Goal: Task Accomplishment & Management: Use online tool/utility

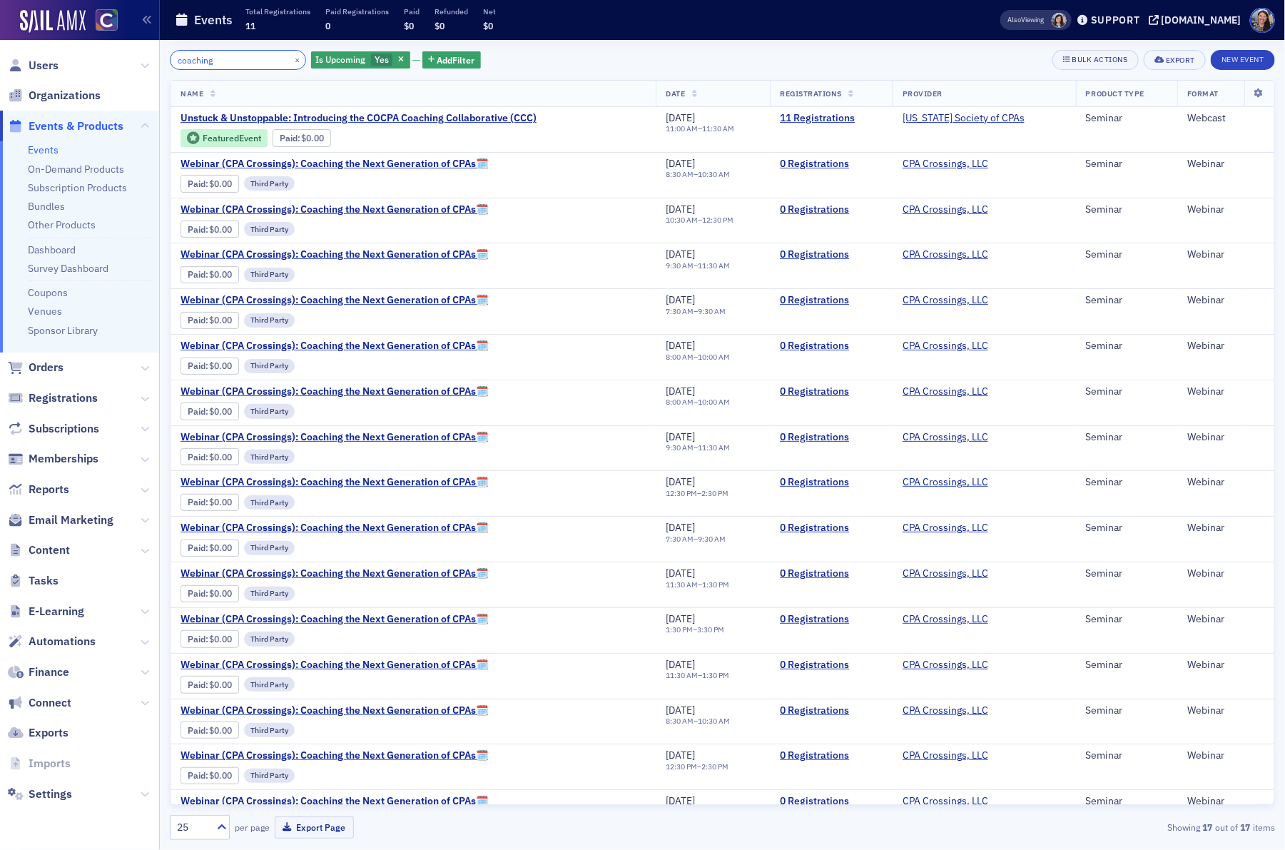
drag, startPoint x: 220, startPoint y: 63, endPoint x: -59, endPoint y: 22, distance: 281.9
click at [0, 22] on html "Users Organizations Events & Products Events On-Demand Products Subscription Pr…" at bounding box center [642, 425] width 1285 height 850
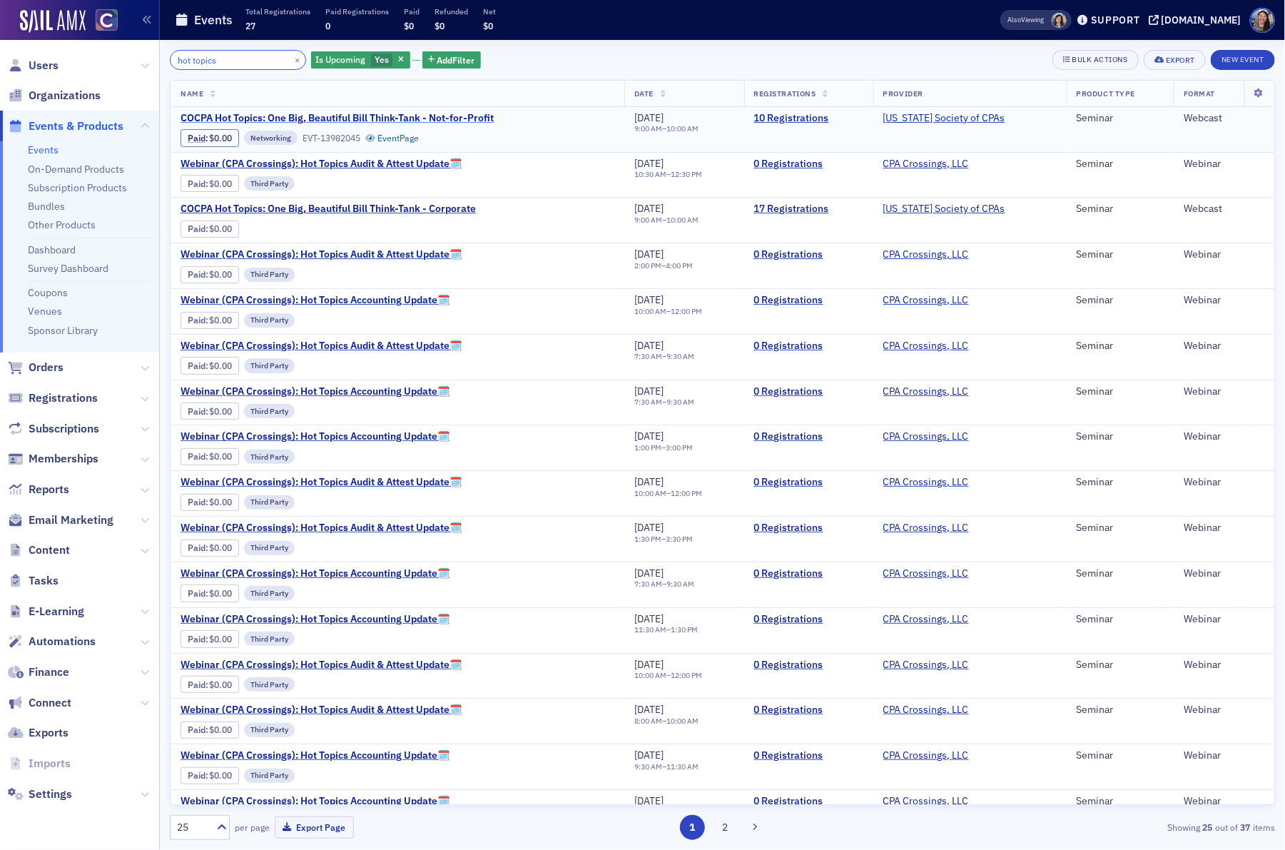
type input "hot topics"
click at [411, 121] on span "COCPA Hot Topics: One Big, Beautiful Bill Think-Tank - Not-for-Profit" at bounding box center [337, 118] width 313 height 13
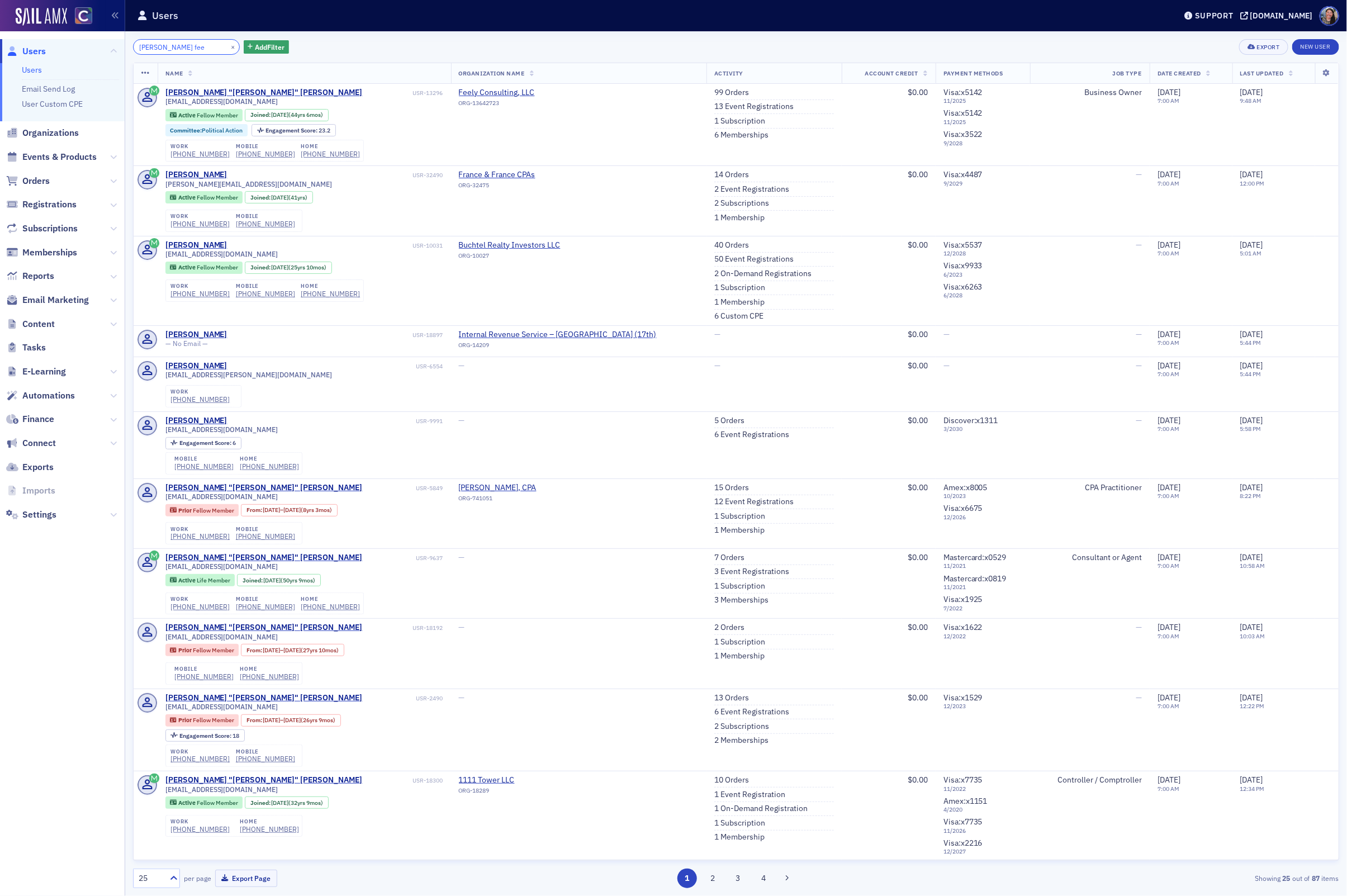
click at [179, 46] on input "pam fee" at bounding box center [186, 47] width 107 height 16
click at [55, 326] on span "Content" at bounding box center [62, 323] width 125 height 24
click at [45, 324] on span "Content" at bounding box center [38, 324] width 32 height 13
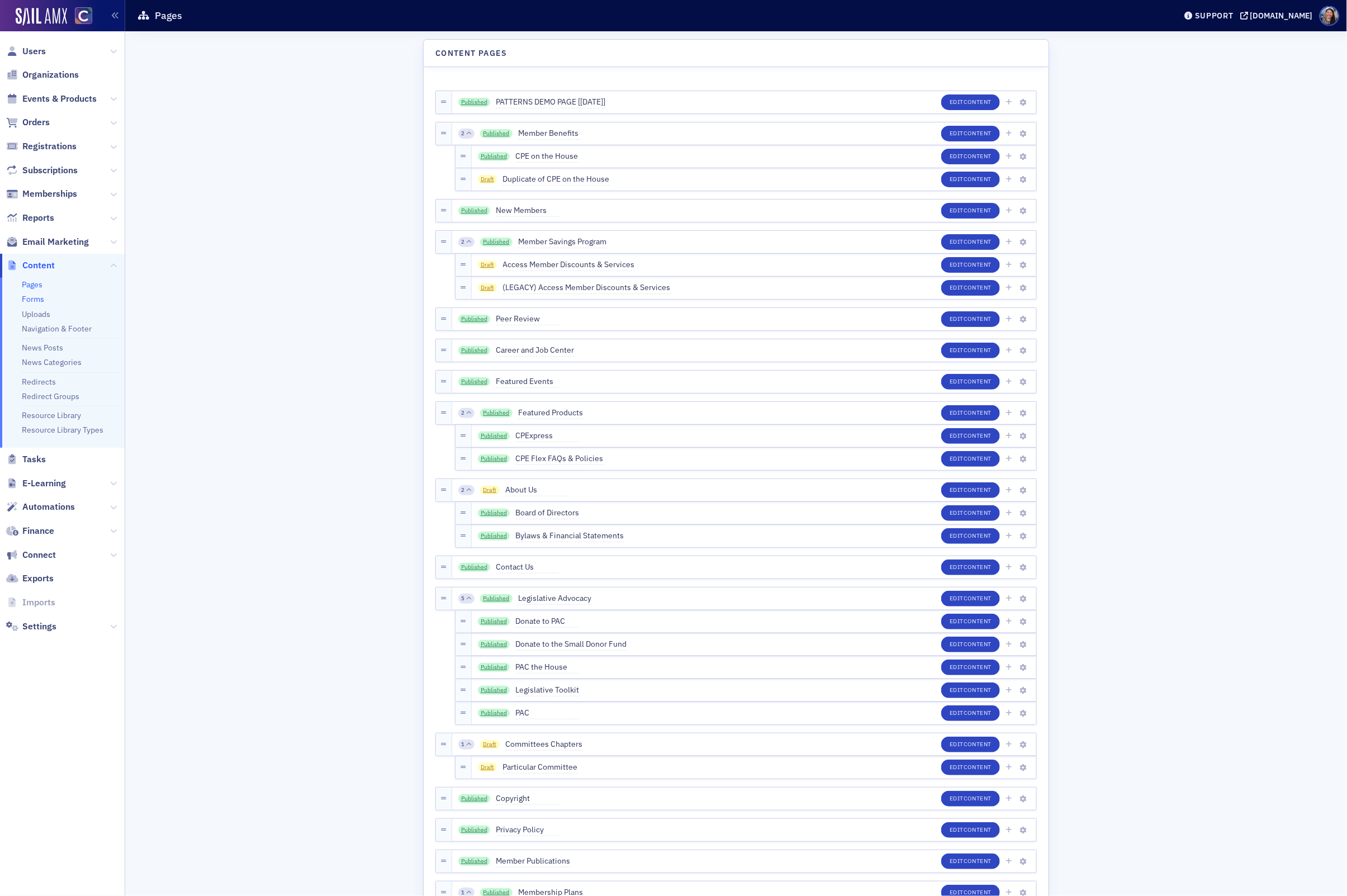
click at [37, 300] on link "Forms" at bounding box center [33, 298] width 23 height 10
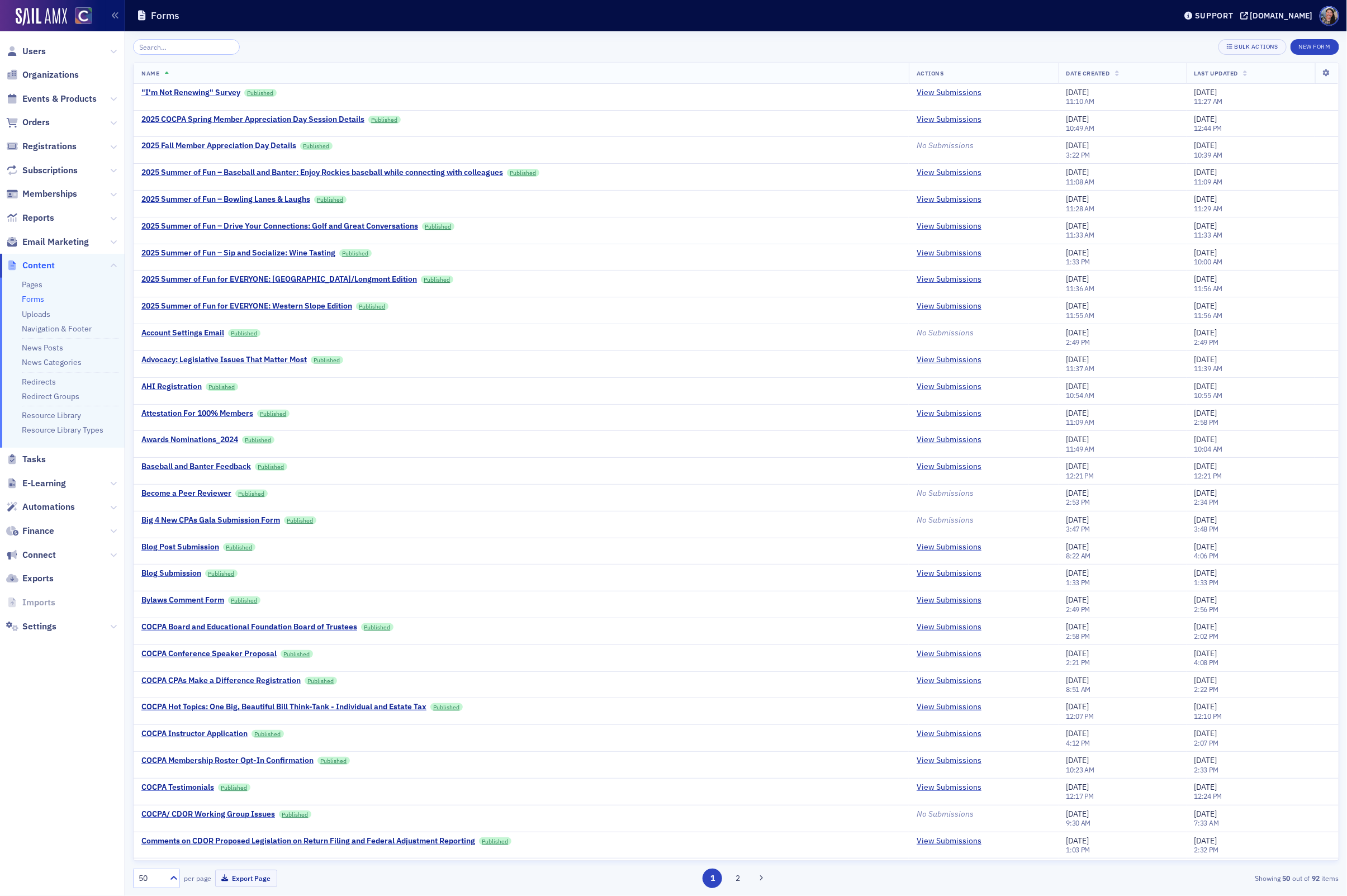
click at [153, 56] on div "Bulk Actions New Form Name Actions Date Created Last Updated "I'm Not Renewing"…" at bounding box center [736, 464] width 1206 height 849
click at [153, 49] on input "search" at bounding box center [186, 47] width 107 height 16
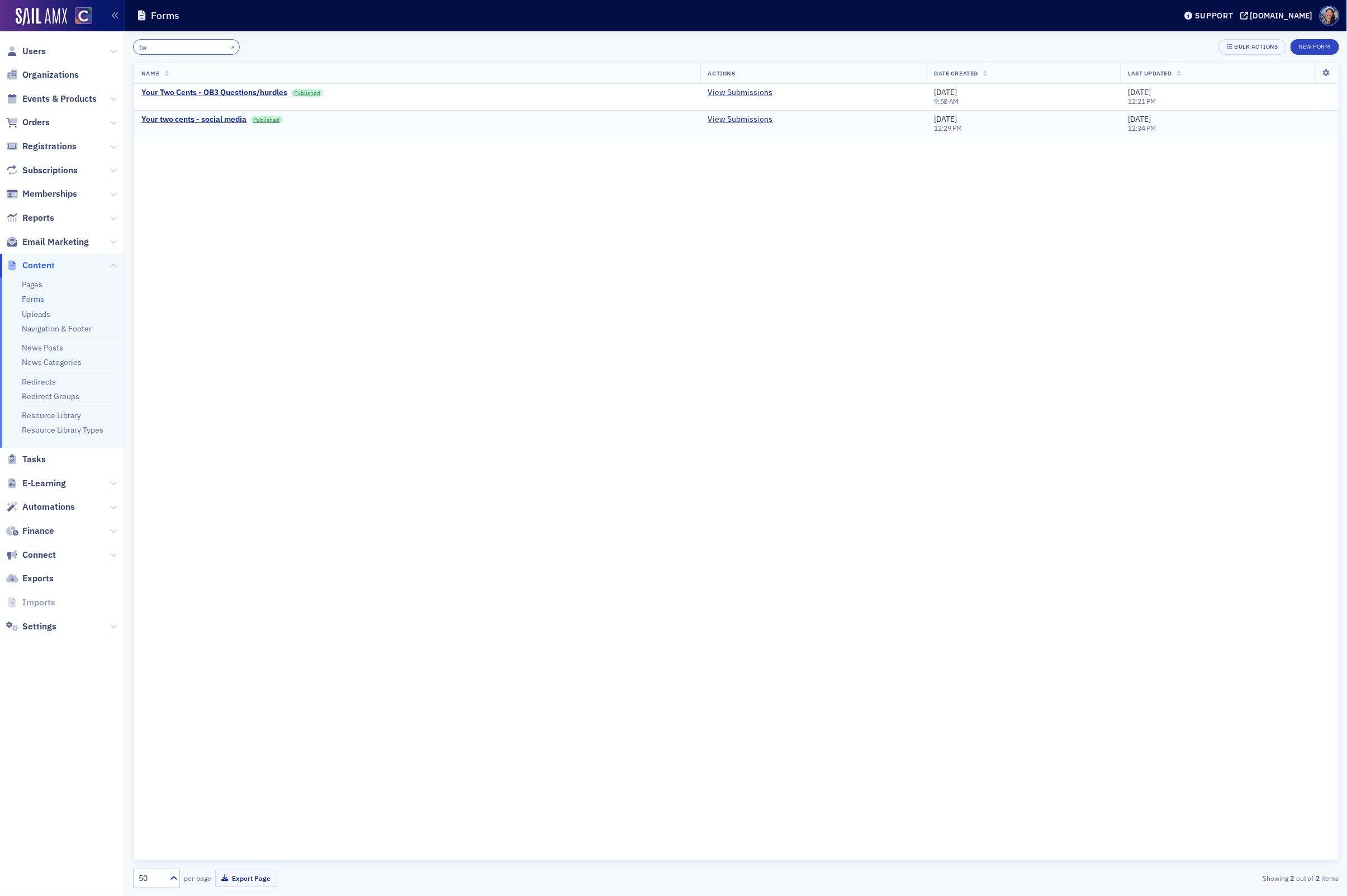
type input "tw"
click at [720, 121] on link "View Submissions" at bounding box center [740, 119] width 65 height 10
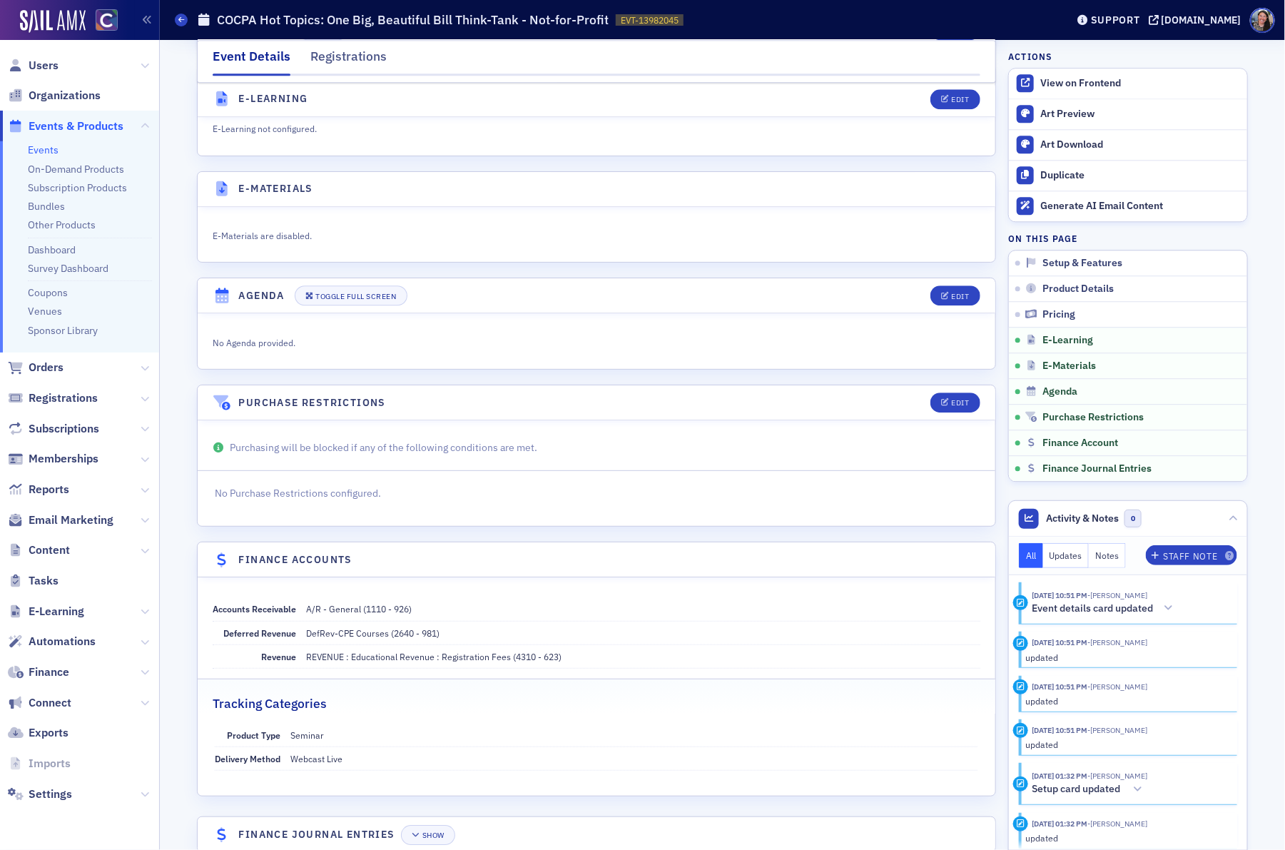
scroll to position [1764, 0]
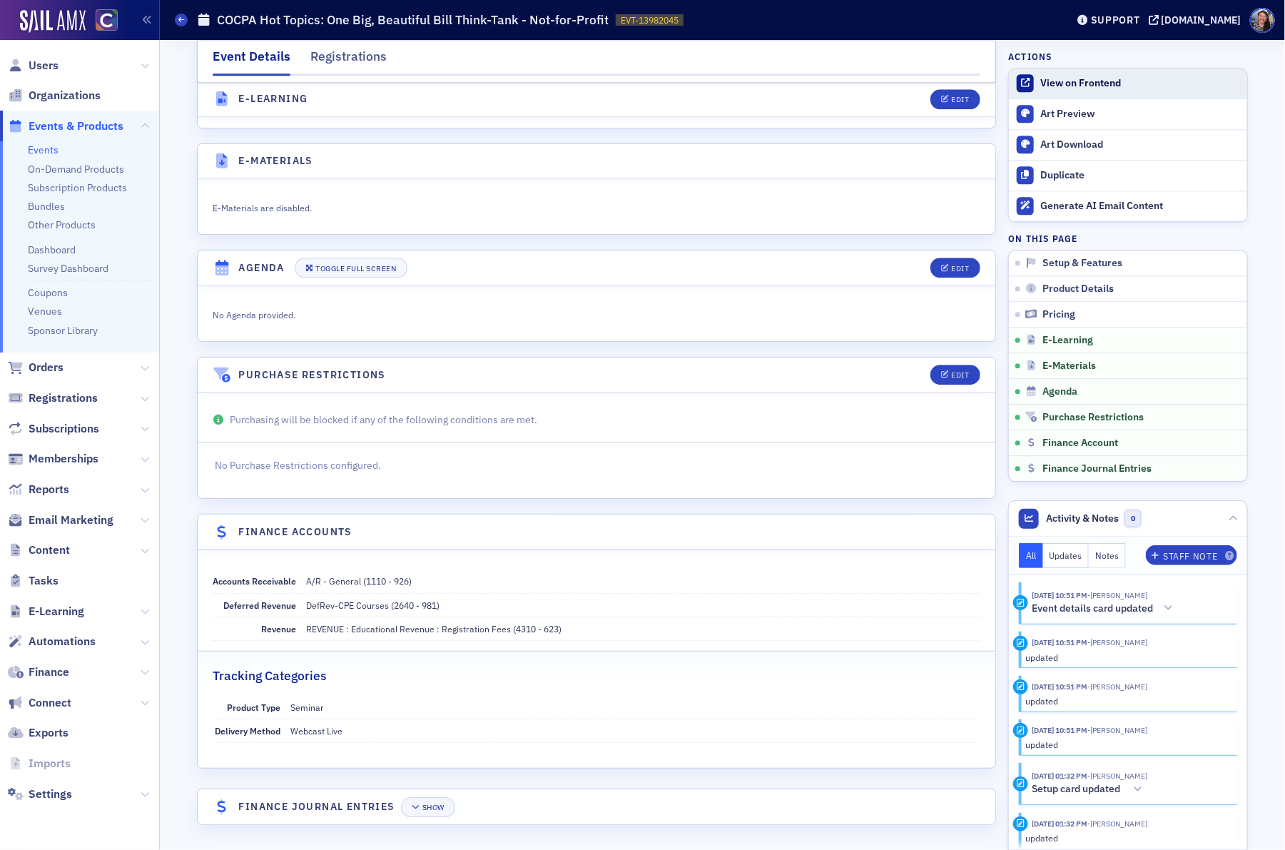
click at [1083, 88] on div "View on Frontend" at bounding box center [1140, 83] width 200 height 13
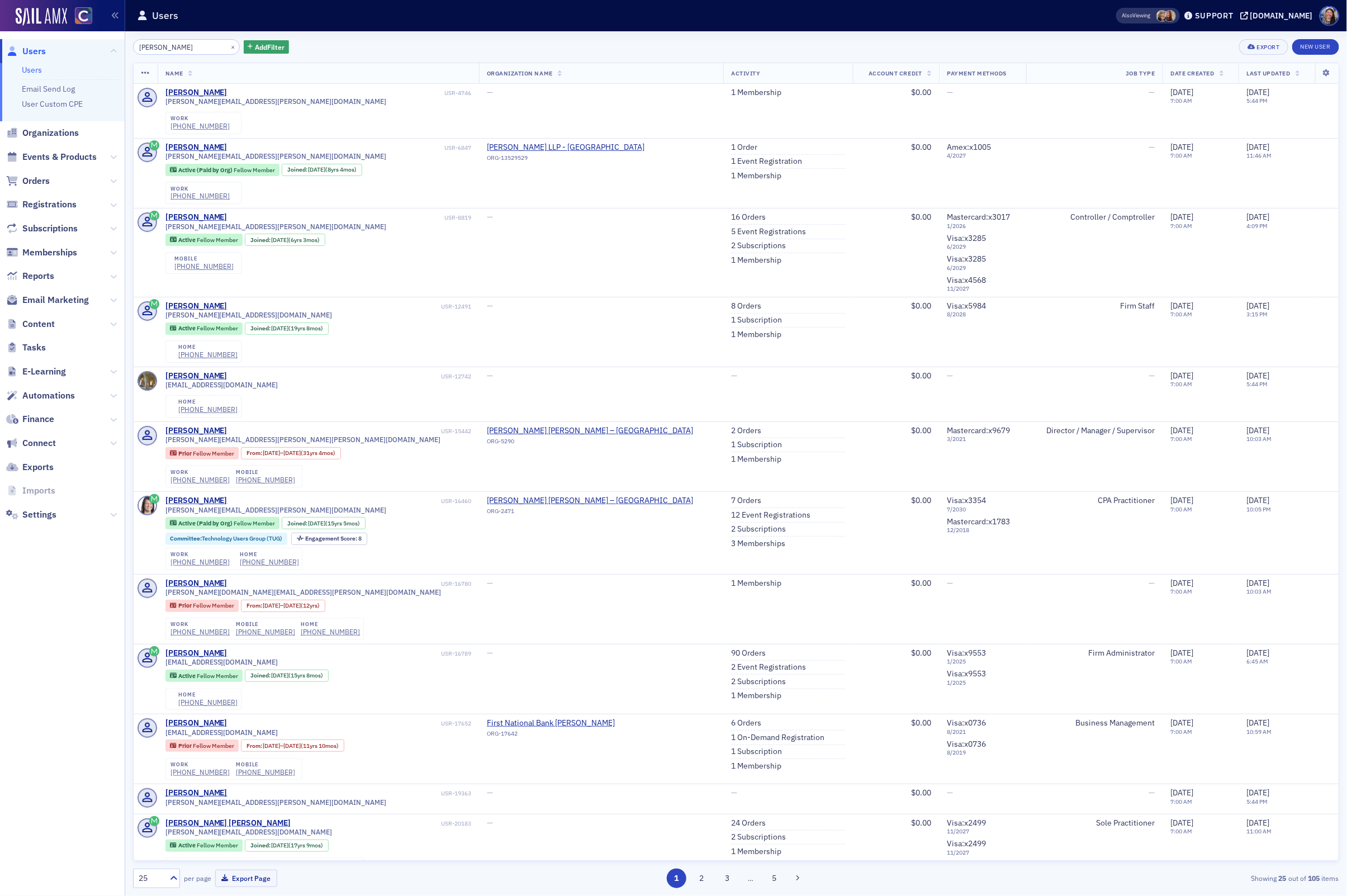
click at [173, 44] on input "rebecca hilmongo" at bounding box center [186, 47] width 107 height 16
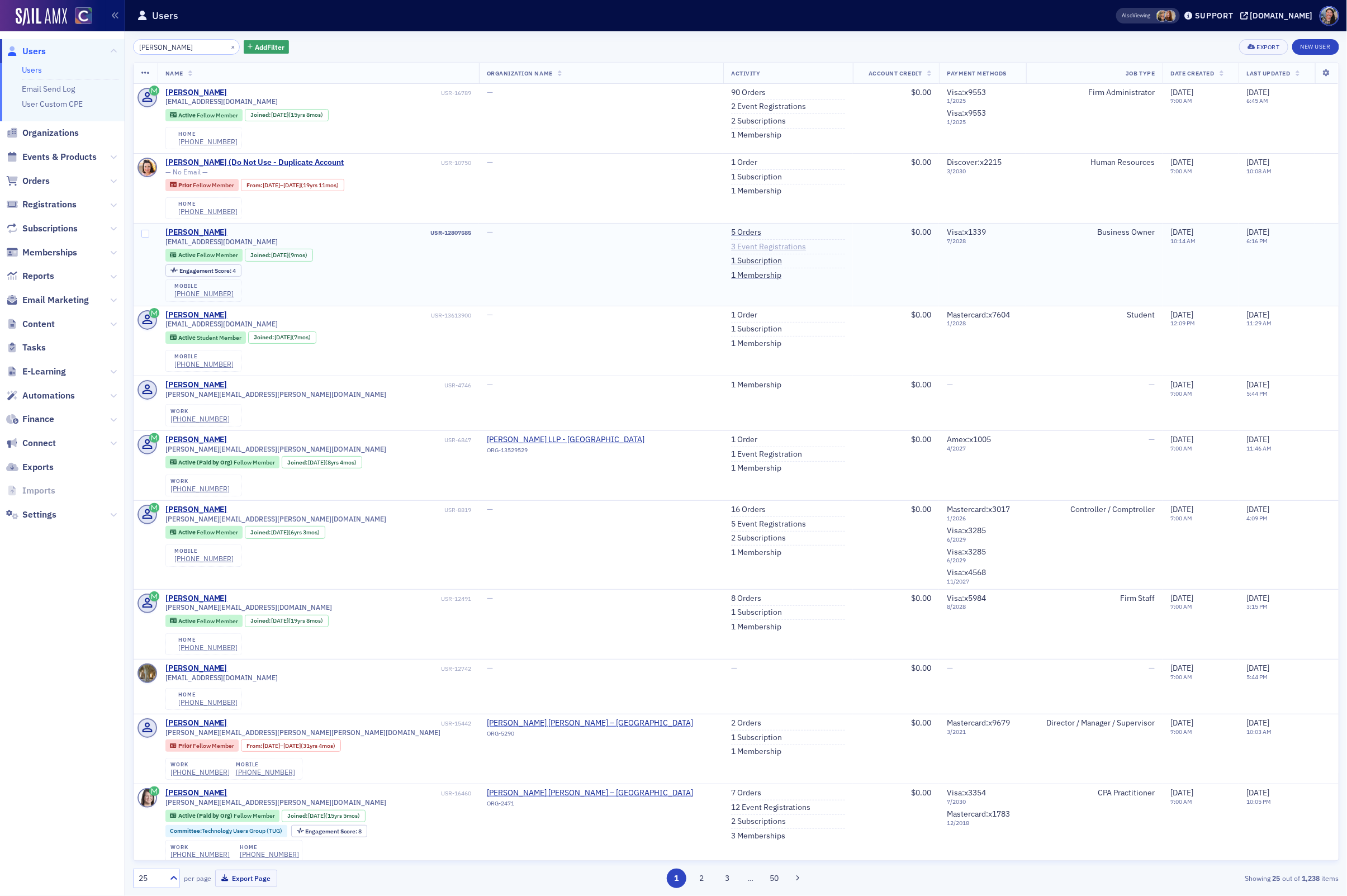
type input "rebecca hi"
click at [731, 249] on link "3 Event Registrations" at bounding box center [768, 247] width 75 height 10
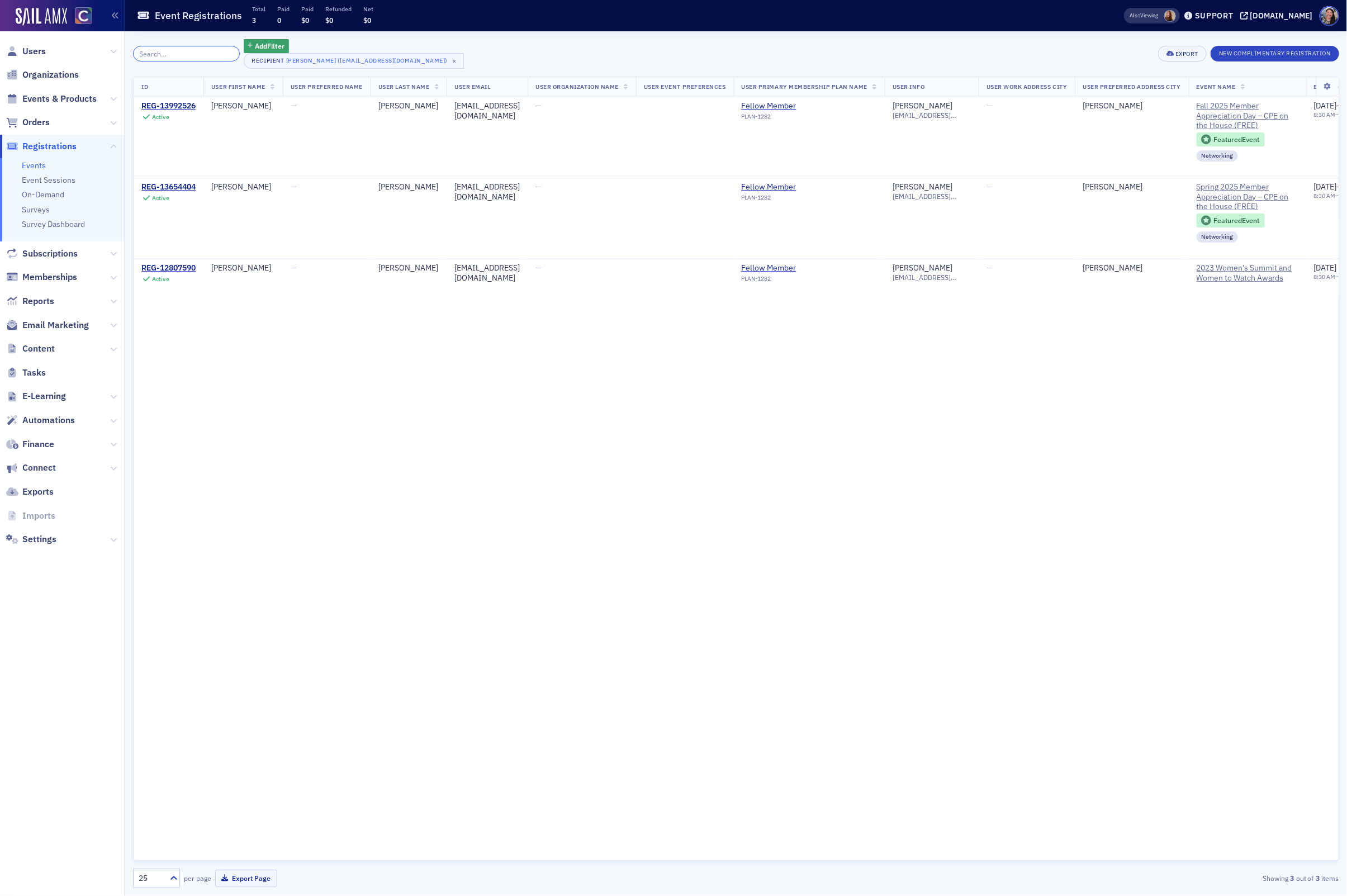
click at [184, 54] on input "search" at bounding box center [186, 54] width 107 height 16
paste input "himangorm@gmail.com>"
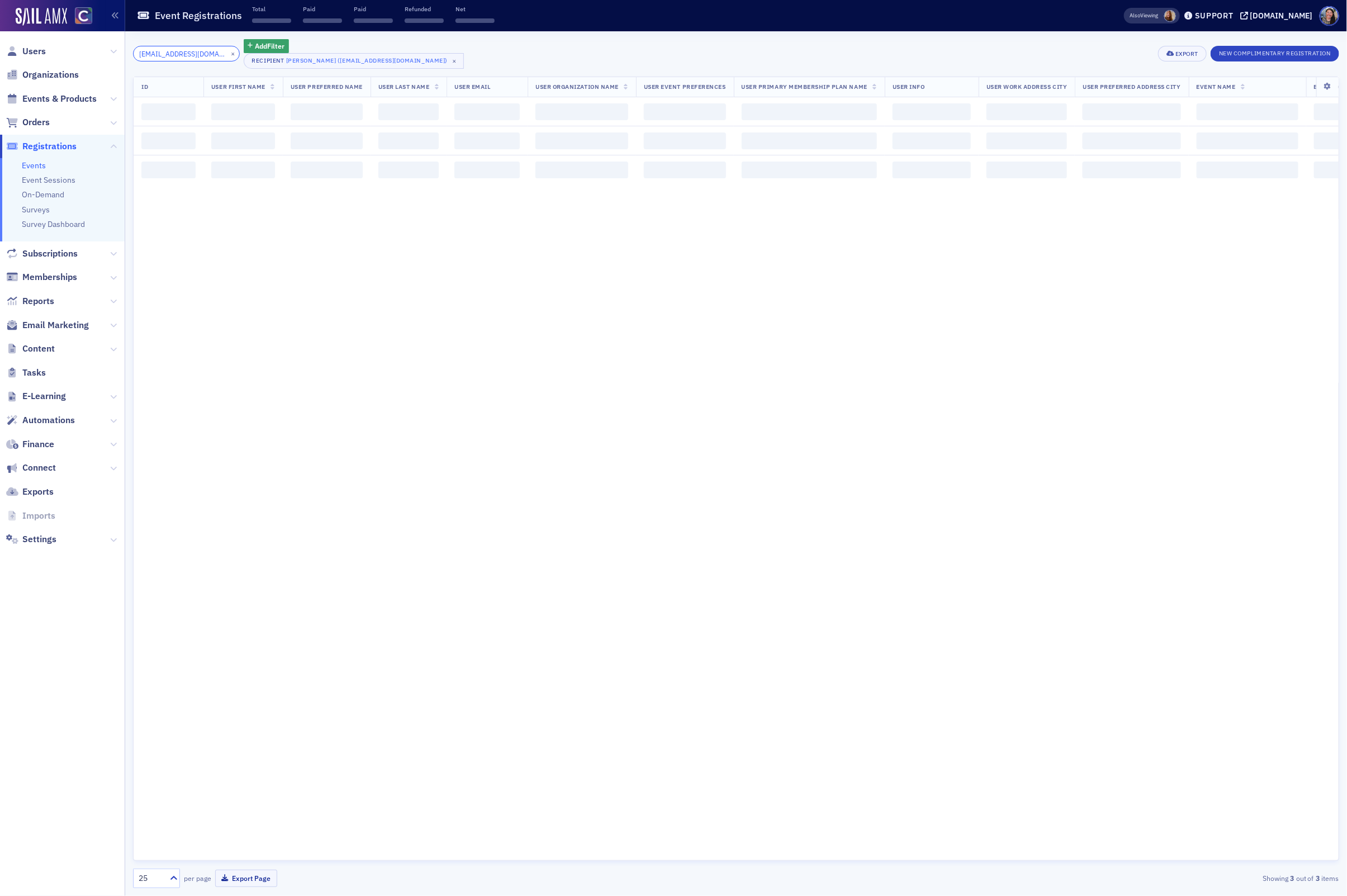
scroll to position [0, 3]
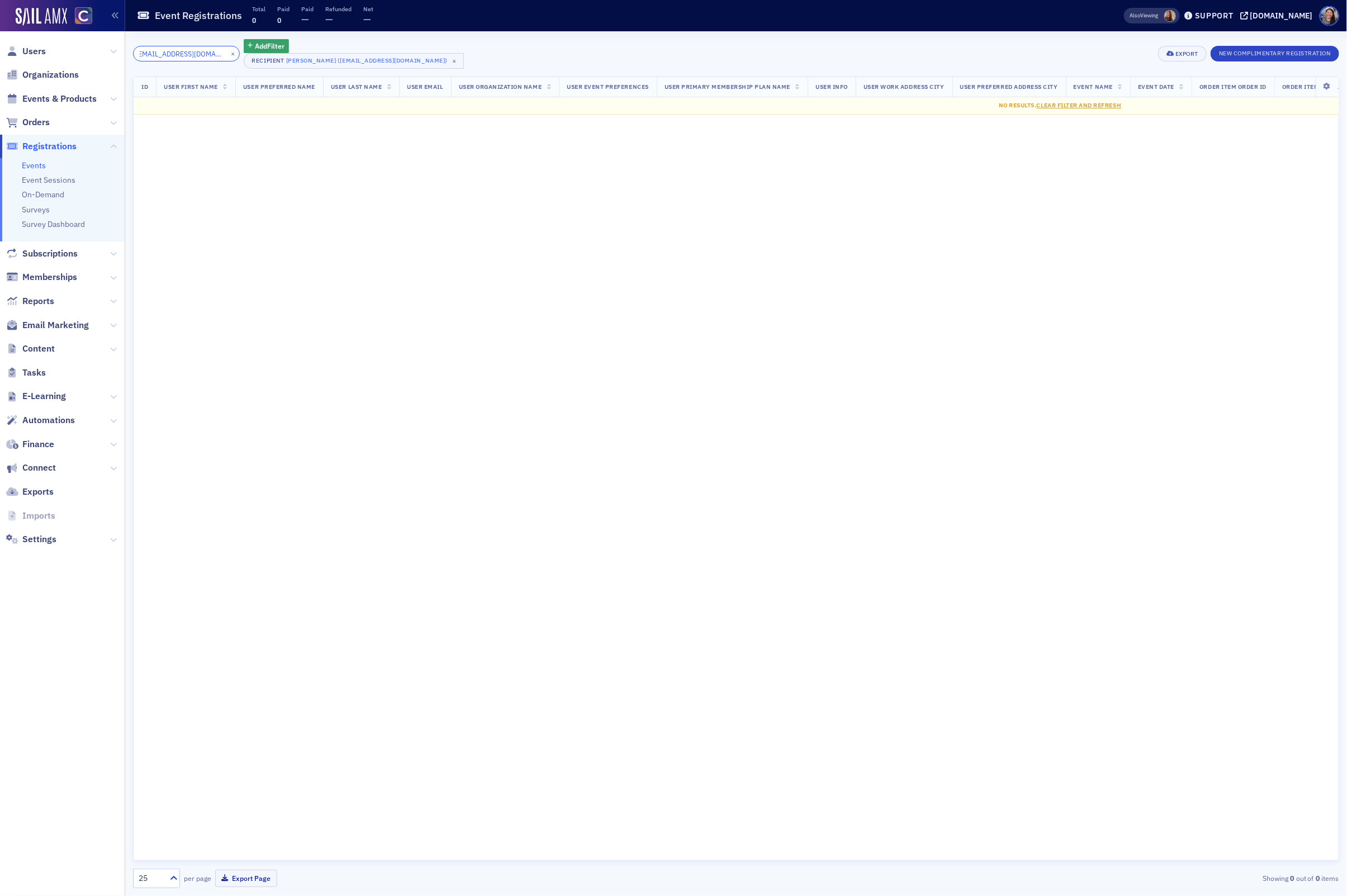
click at [184, 54] on input "himangorm@gmail.com>" at bounding box center [186, 54] width 107 height 16
click at [210, 53] on input "himangorm@gmail.com>" at bounding box center [186, 54] width 107 height 16
click at [197, 54] on input "himangorm@gmail.com>" at bounding box center [186, 54] width 107 height 16
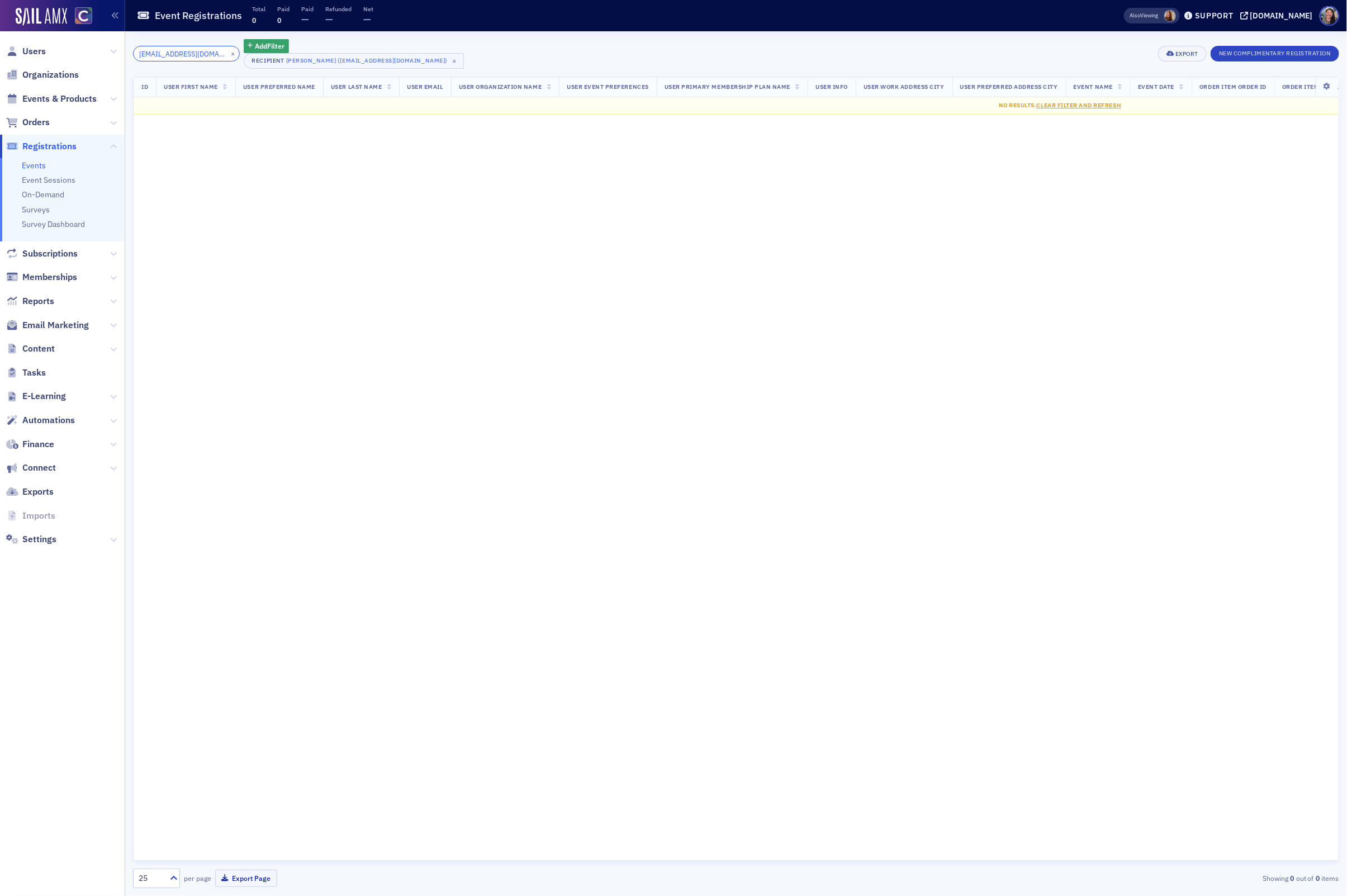
click at [190, 55] on input "himangorm@gmail.com>" at bounding box center [186, 54] width 107 height 16
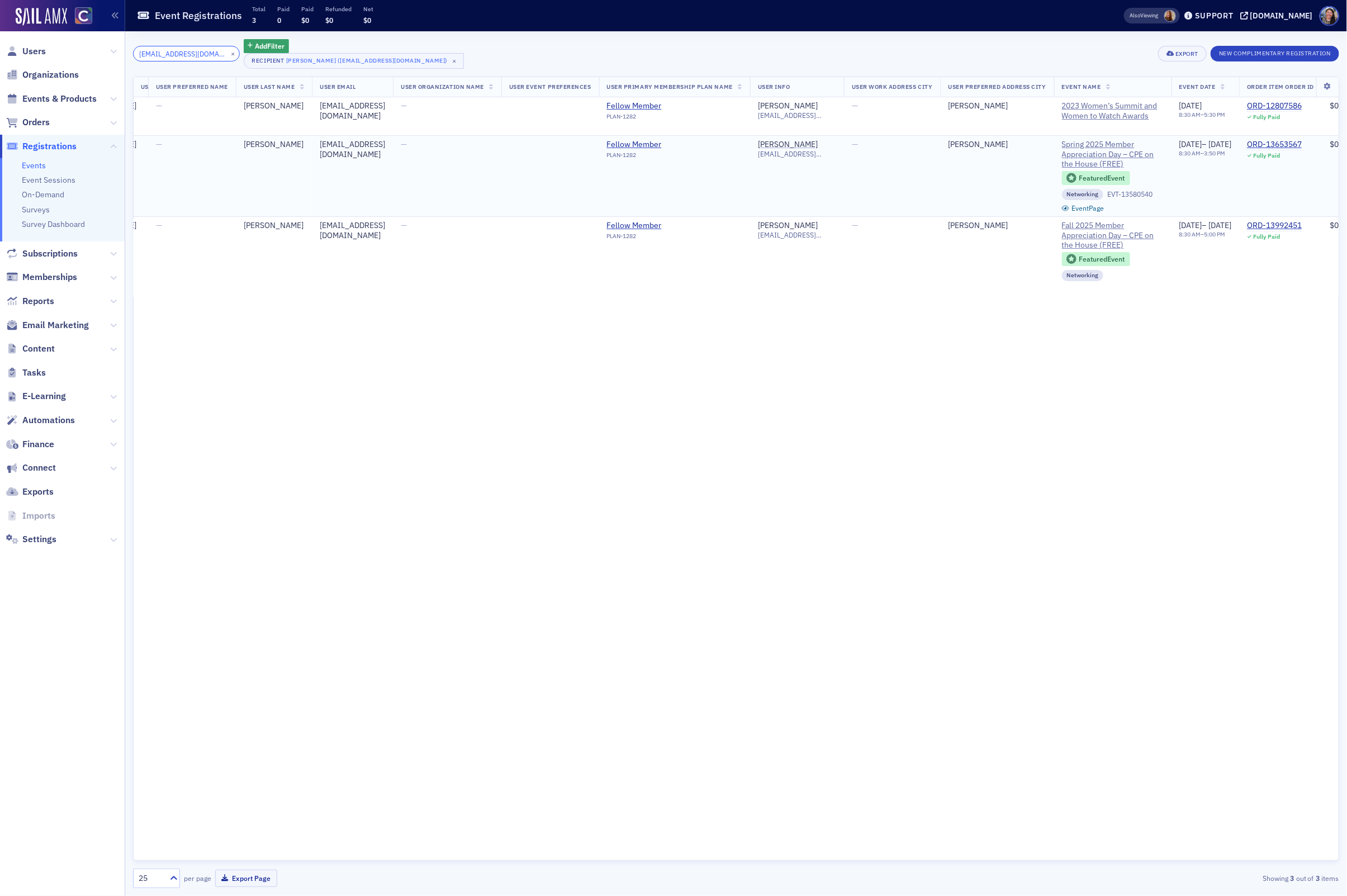
scroll to position [0, 157]
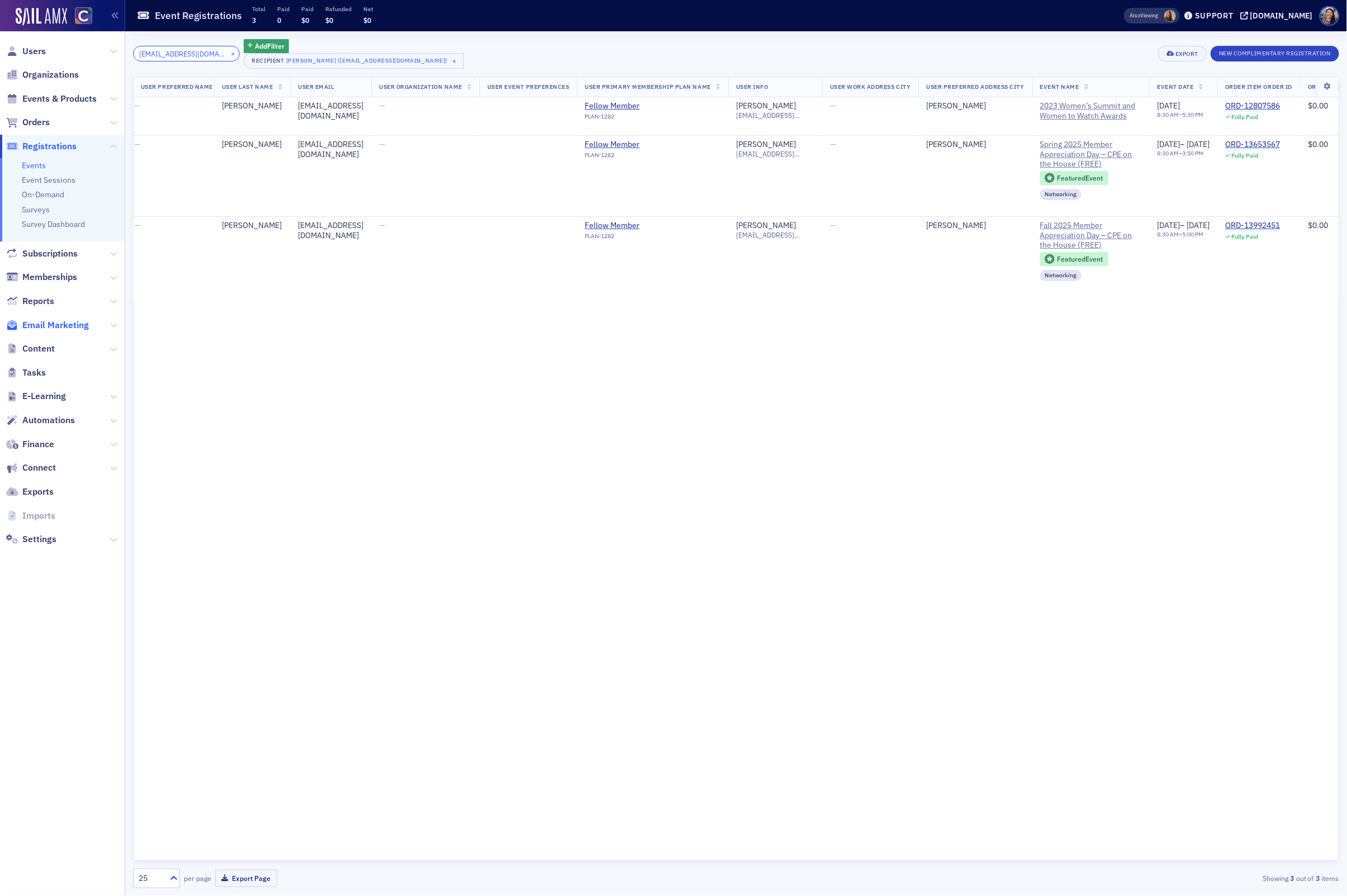
type input "himangorm@gmail.com"
click at [55, 100] on span "Events & Products" at bounding box center [60, 99] width 74 height 13
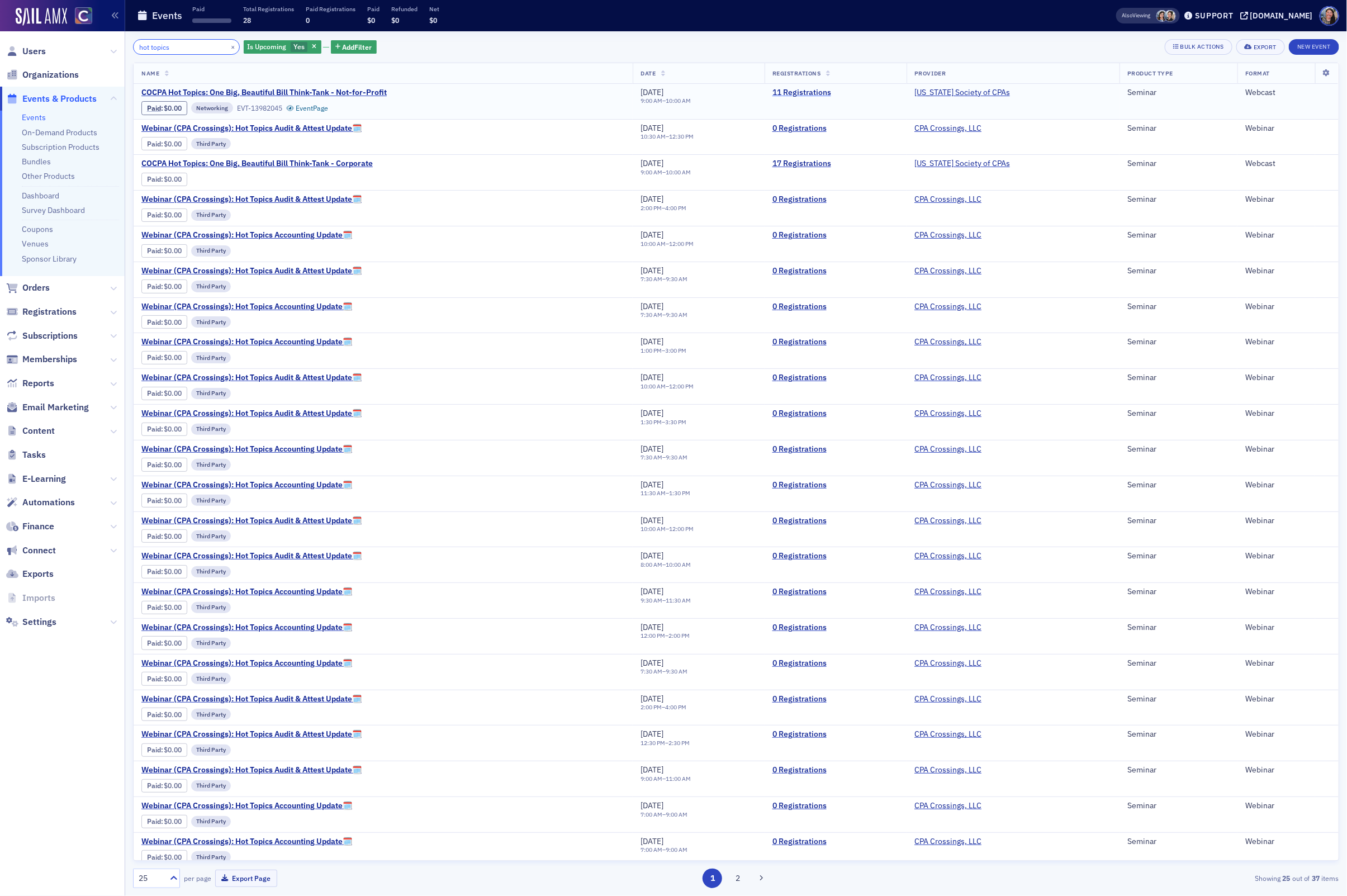
type input "hot topics"
click at [812, 92] on link "11 Registrations" at bounding box center [835, 92] width 126 height 10
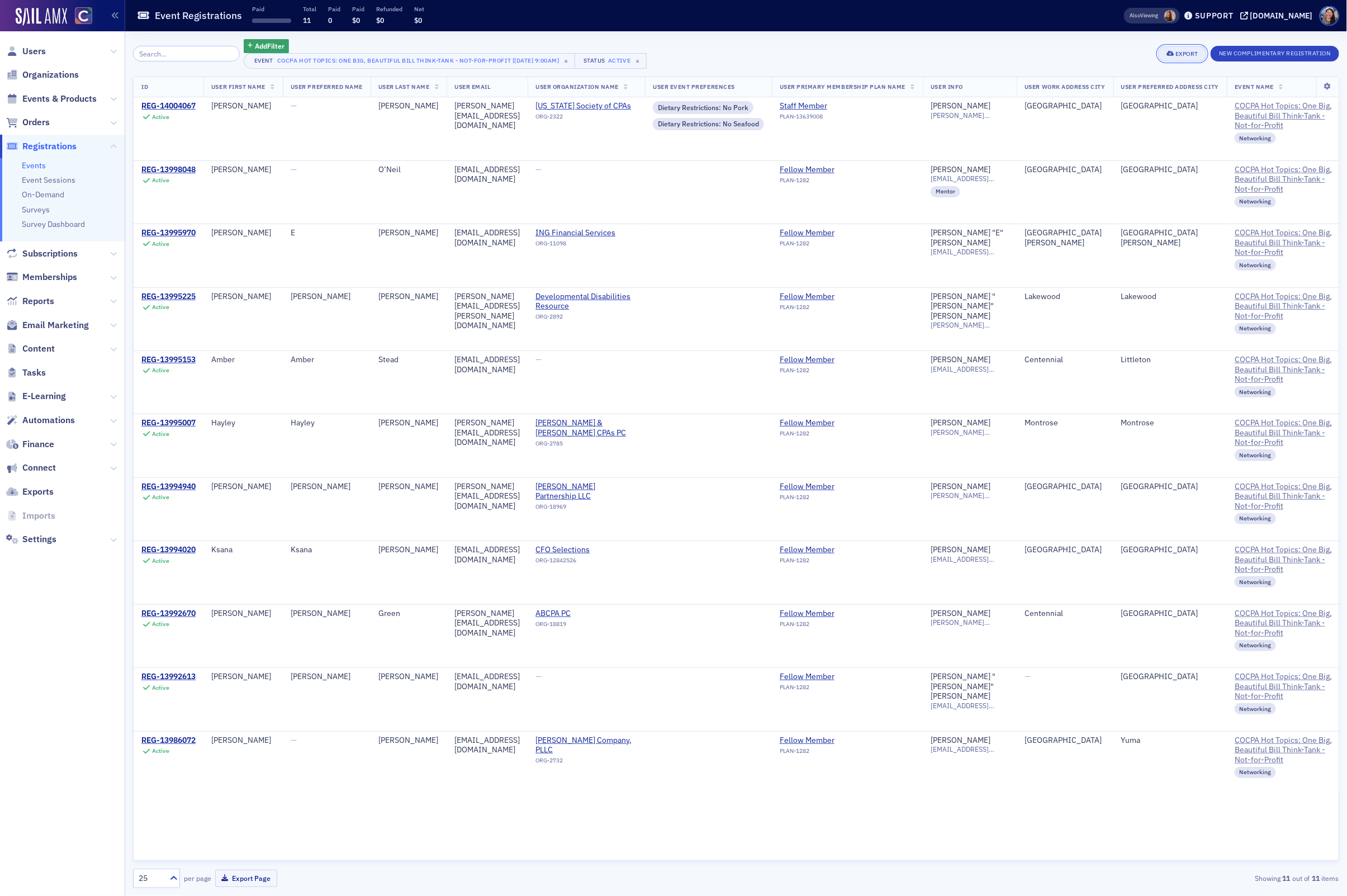
click at [1180, 56] on div "Export" at bounding box center [1186, 54] width 23 height 6
click at [1122, 88] on button "Export All ( 11 Event Registrations )" at bounding box center [1144, 91] width 121 height 18
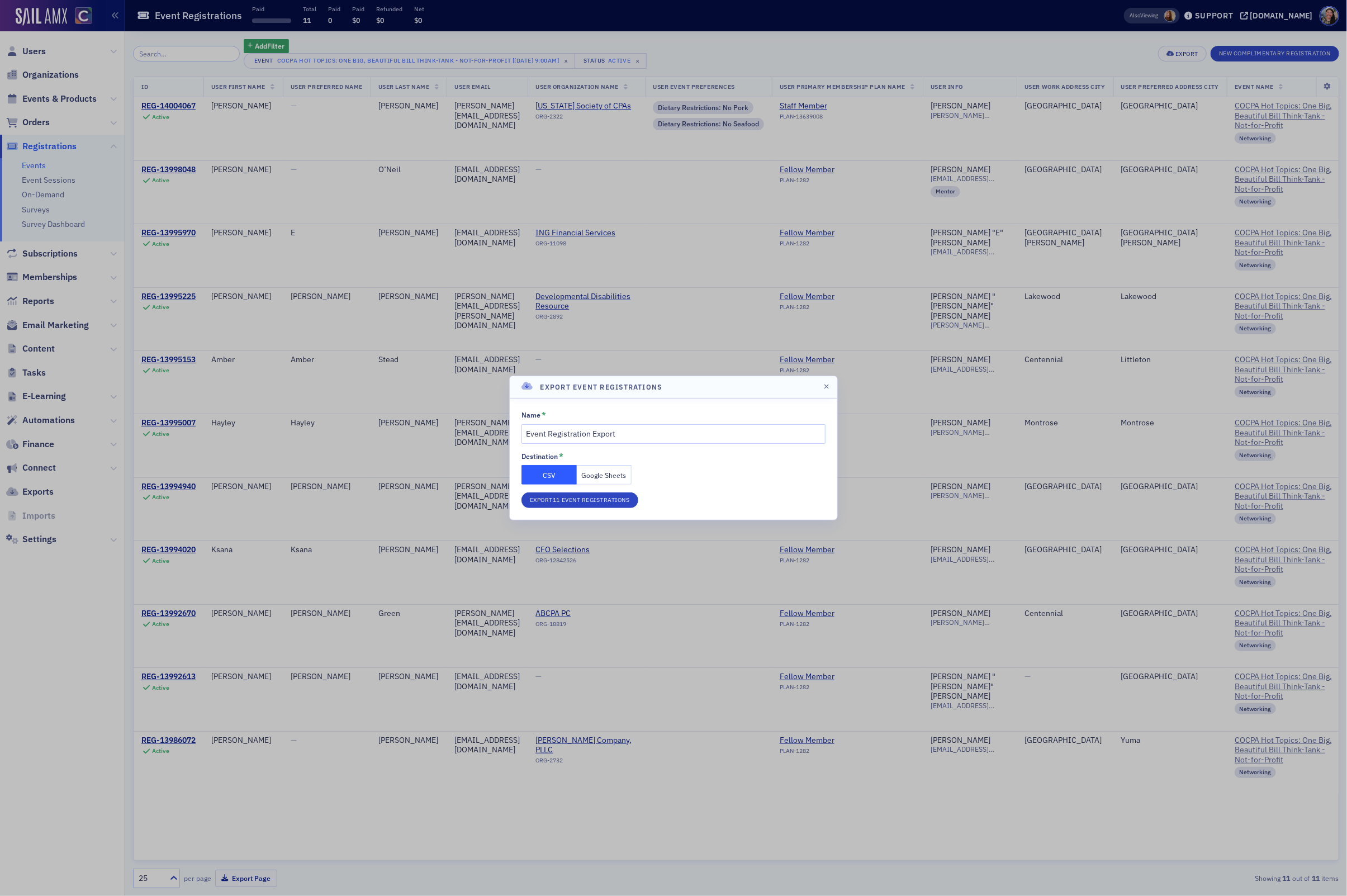
click at [613, 473] on button "Google Sheets" at bounding box center [604, 475] width 56 height 20
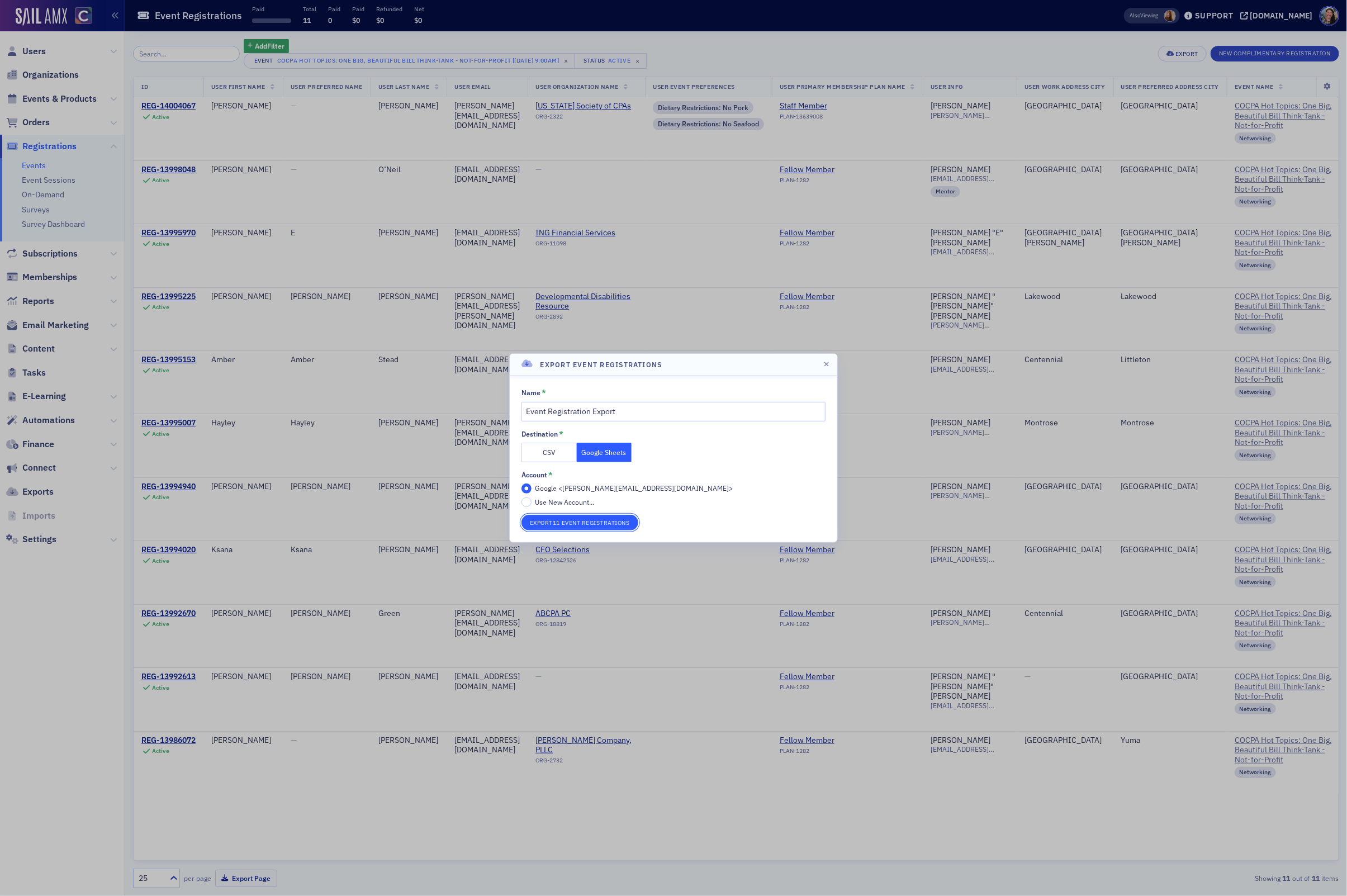
click at [609, 522] on button "Export 11 Event Registrations" at bounding box center [580, 522] width 117 height 16
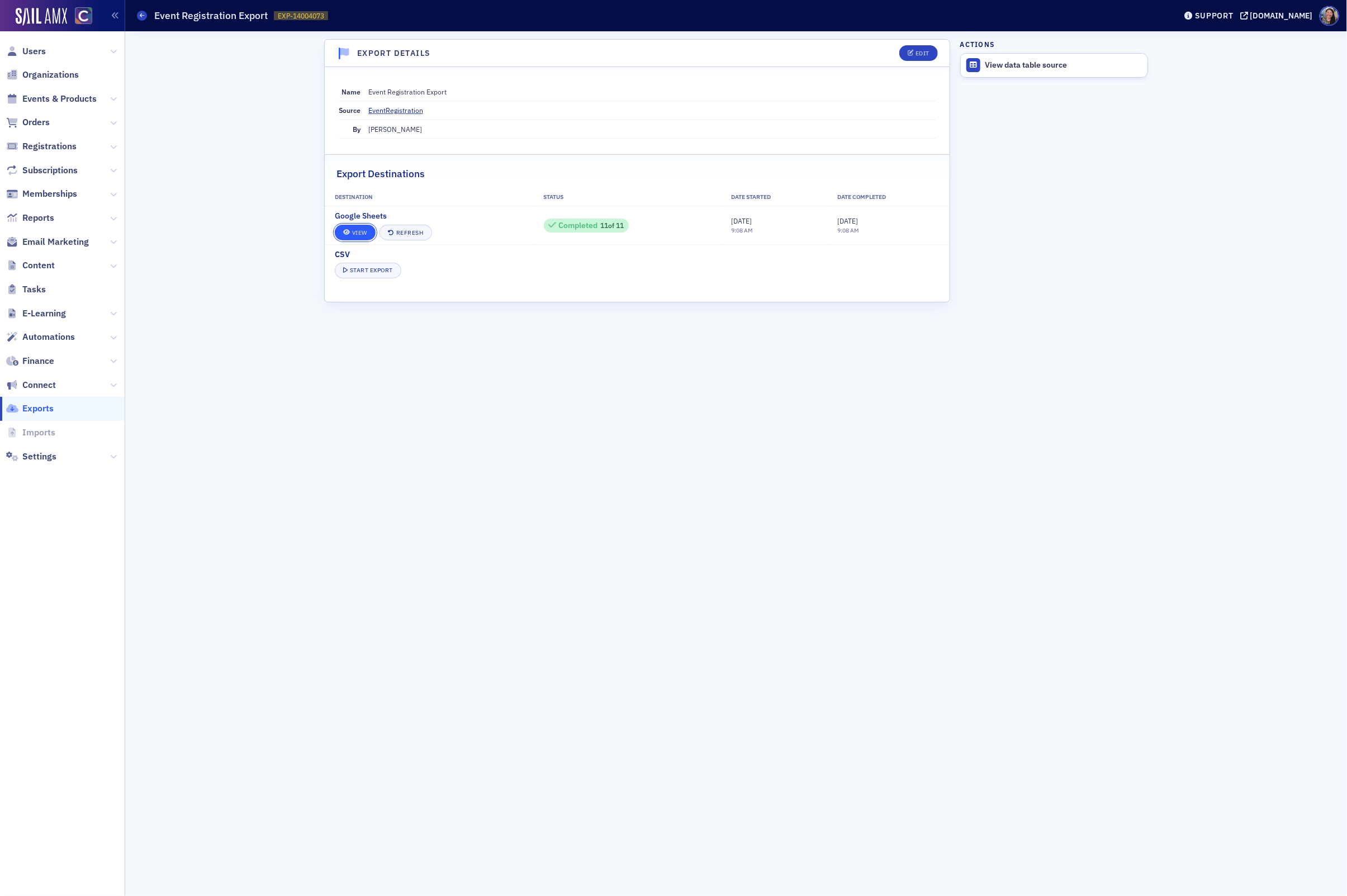
click at [354, 235] on link "View" at bounding box center [355, 233] width 41 height 16
